Goal: Find specific page/section: Find specific page/section

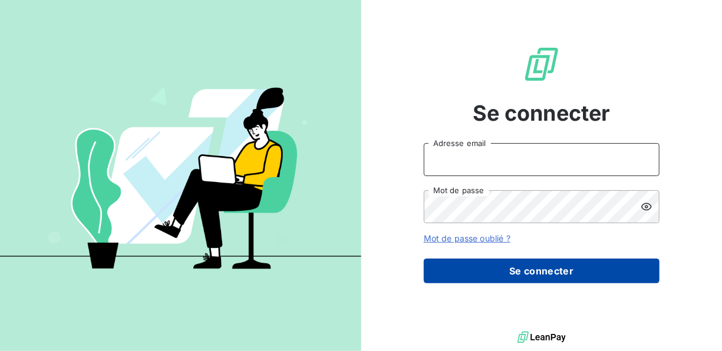
type input "[EMAIL_ADDRESS][DOMAIN_NAME]"
click at [518, 259] on button "Se connecter" at bounding box center [541, 271] width 236 height 25
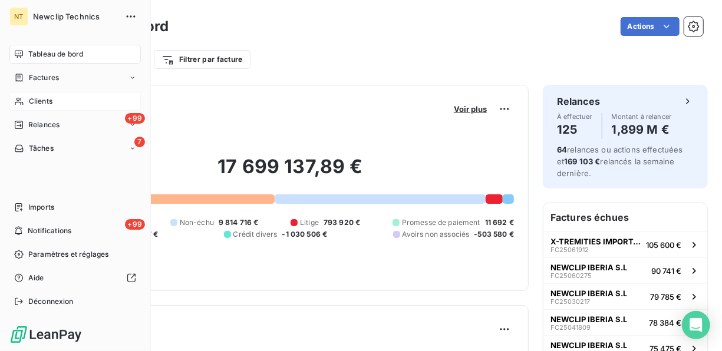
click at [38, 100] on span "Clients" at bounding box center [41, 101] width 24 height 11
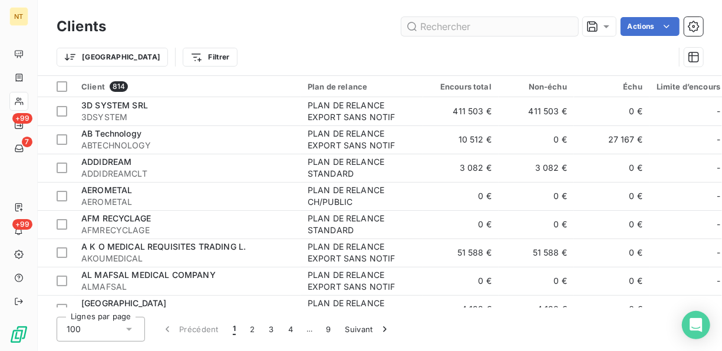
click at [477, 25] on input "text" at bounding box center [489, 26] width 177 height 19
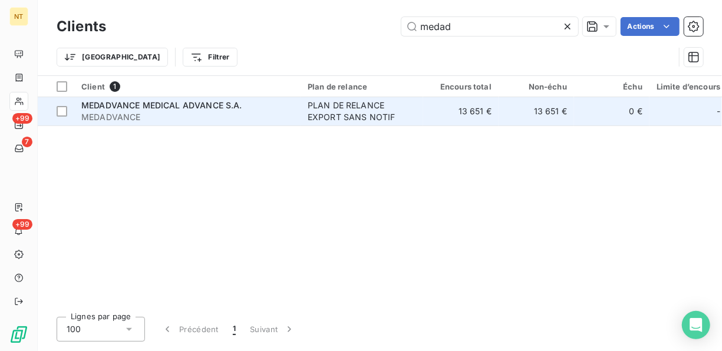
type input "medad"
click at [169, 101] on span "MEDADVANCE MEDICAL ADVANCE S.A." at bounding box center [161, 105] width 161 height 10
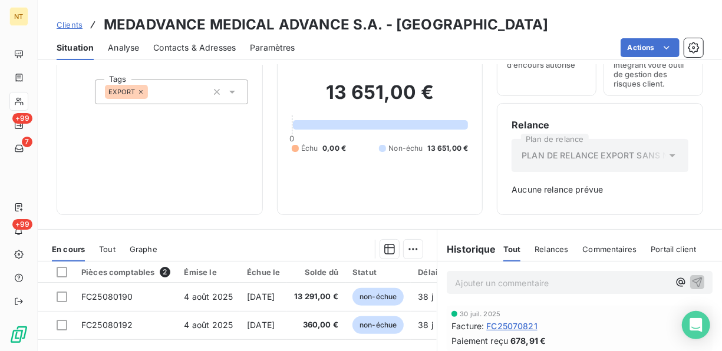
scroll to position [69, 0]
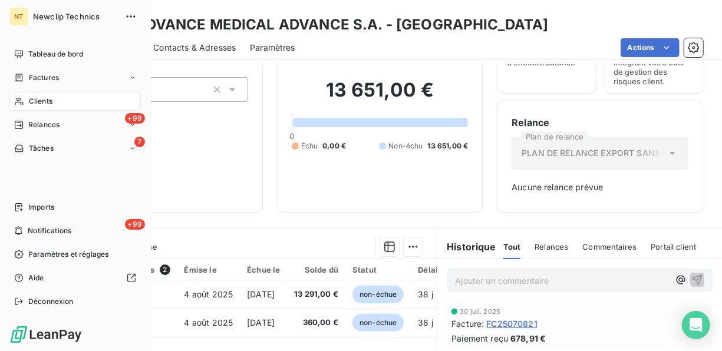
click at [39, 102] on span "Clients" at bounding box center [41, 101] width 24 height 11
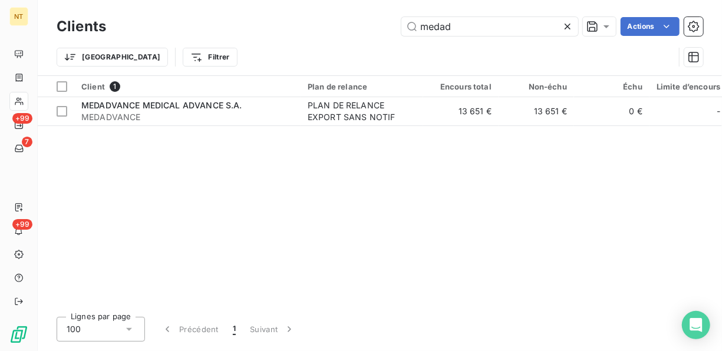
drag, startPoint x: 471, startPoint y: 17, endPoint x: 372, endPoint y: 32, distance: 100.1
click at [372, 32] on div "medad Actions" at bounding box center [411, 26] width 583 height 19
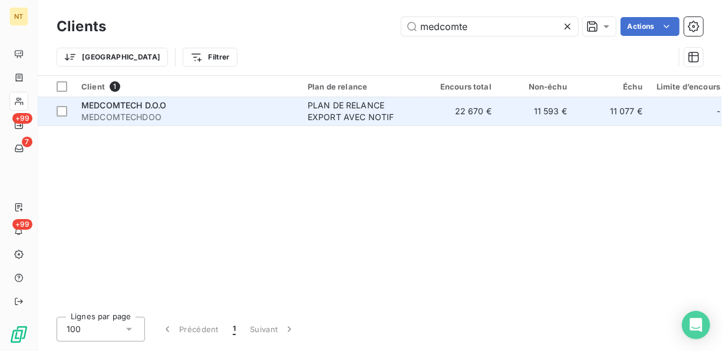
type input "medcomte"
click at [160, 108] on span "MEDCOMTECH D.O.O" at bounding box center [123, 105] width 85 height 10
